Goal: Check status: Check status

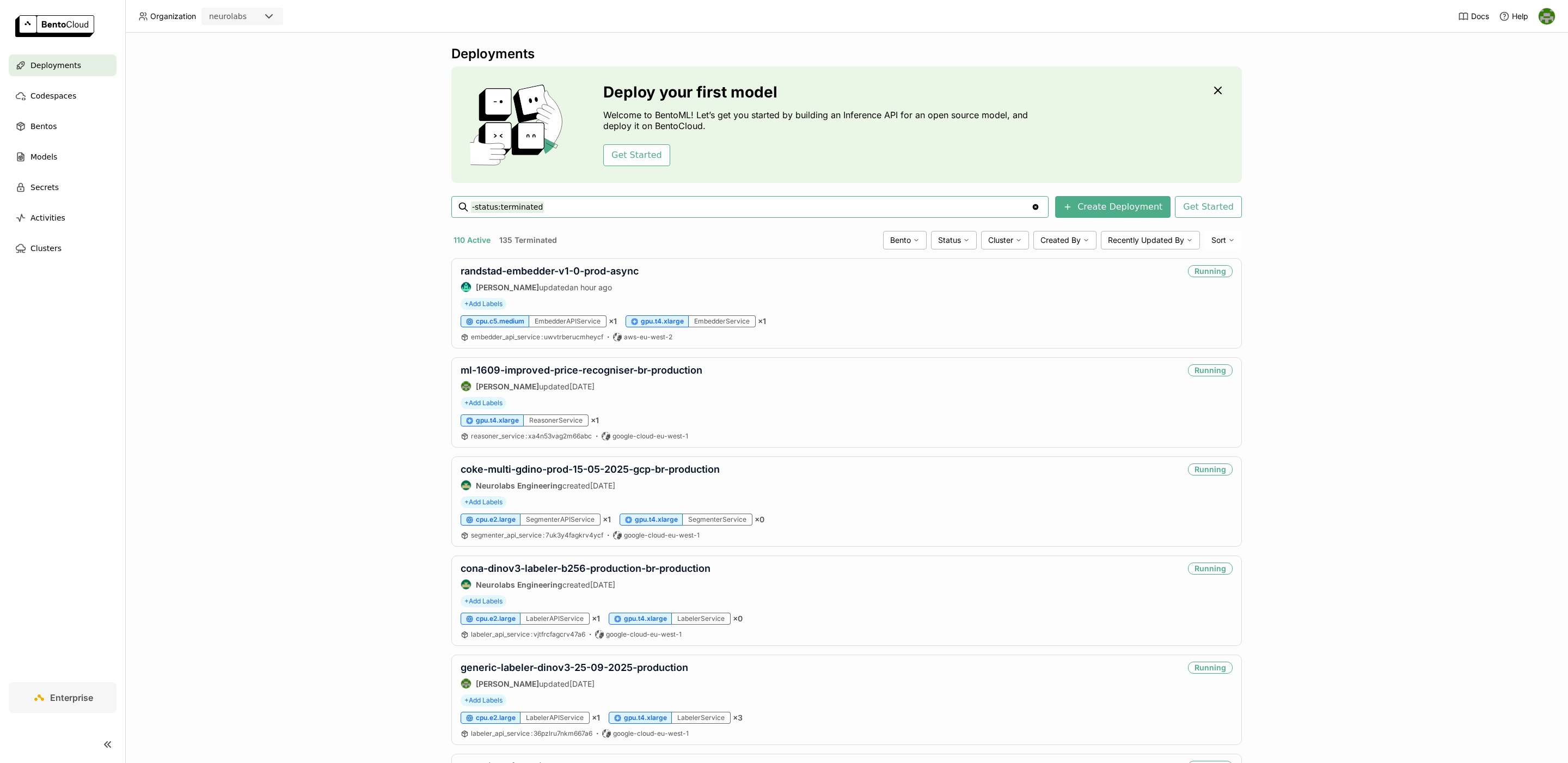
click at [584, 211] on input "-status:terminated" at bounding box center [751, 207] width 561 height 18
type input "-status:terminated ab-load-test-21-08-labeler-production"
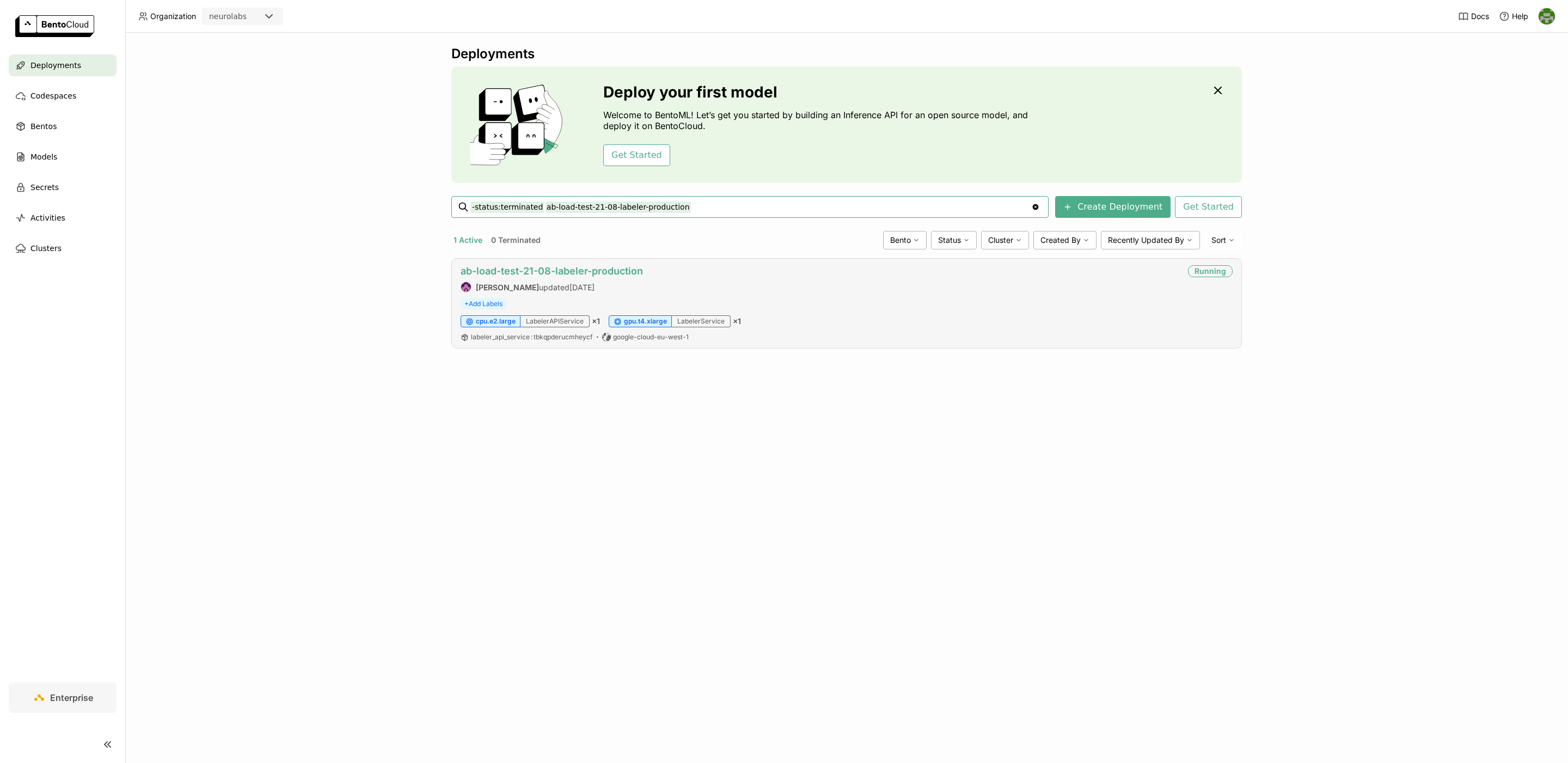
click at [611, 272] on link "ab-load-test-21-08-labeler-production" at bounding box center [551, 271] width 182 height 12
